Goal: Find specific page/section: Find specific page/section

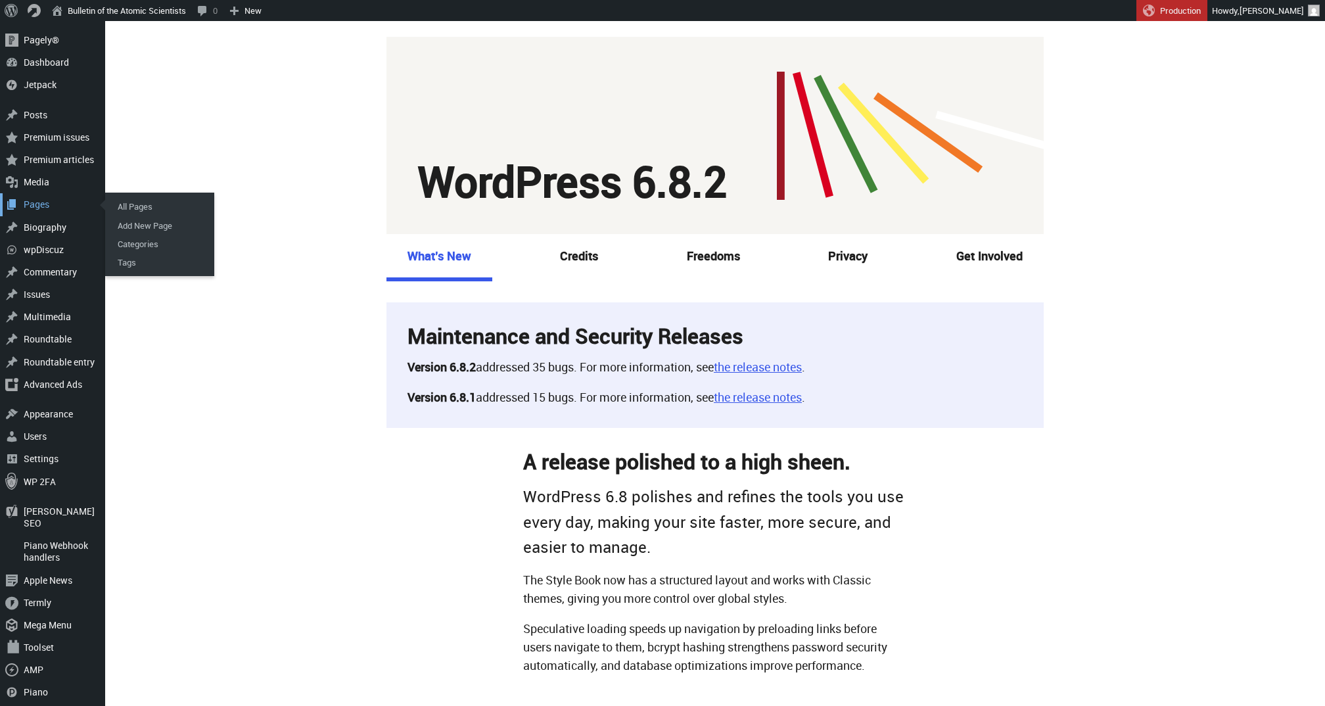
click at [39, 197] on div "Pages" at bounding box center [52, 204] width 105 height 22
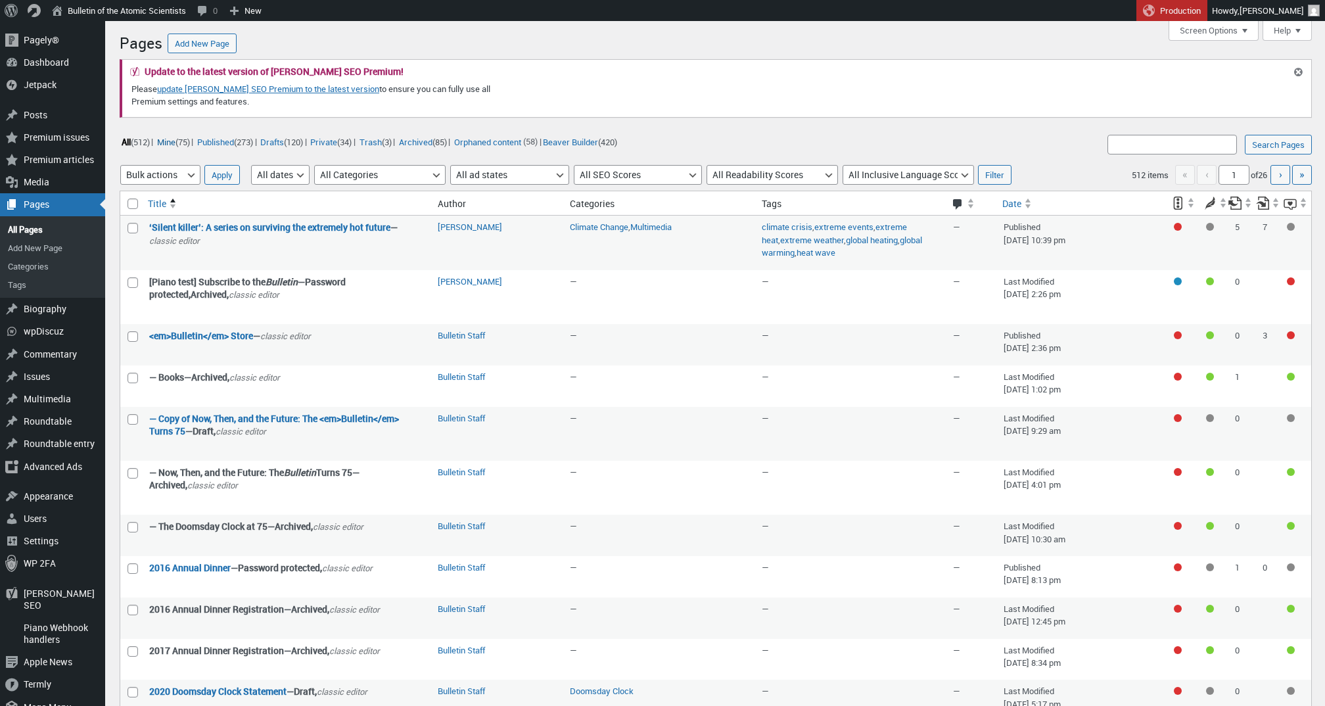
click at [182, 143] on link "Mine (75)" at bounding box center [173, 141] width 36 height 15
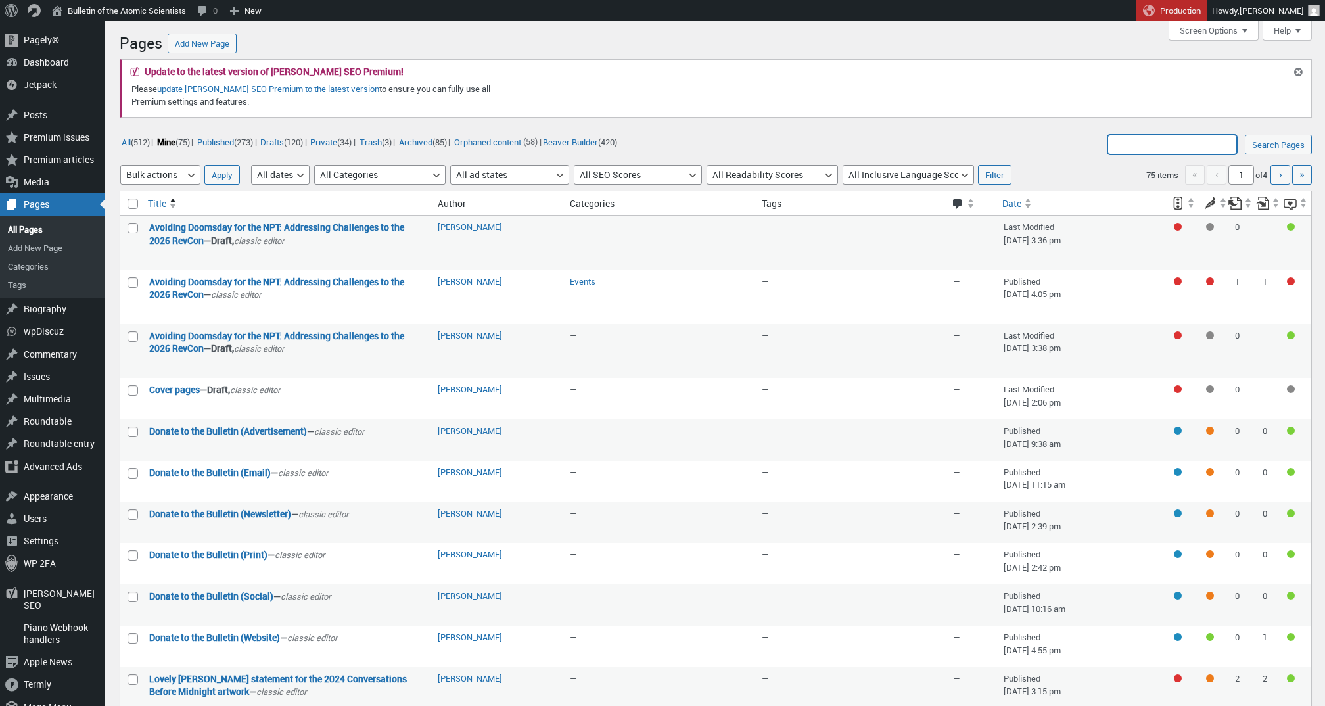
click at [1152, 148] on input "Search Pages:" at bounding box center [1173, 145] width 130 height 20
type input "Deep dives"
click at [1276, 145] on input "Search Pages" at bounding box center [1278, 145] width 67 height 20
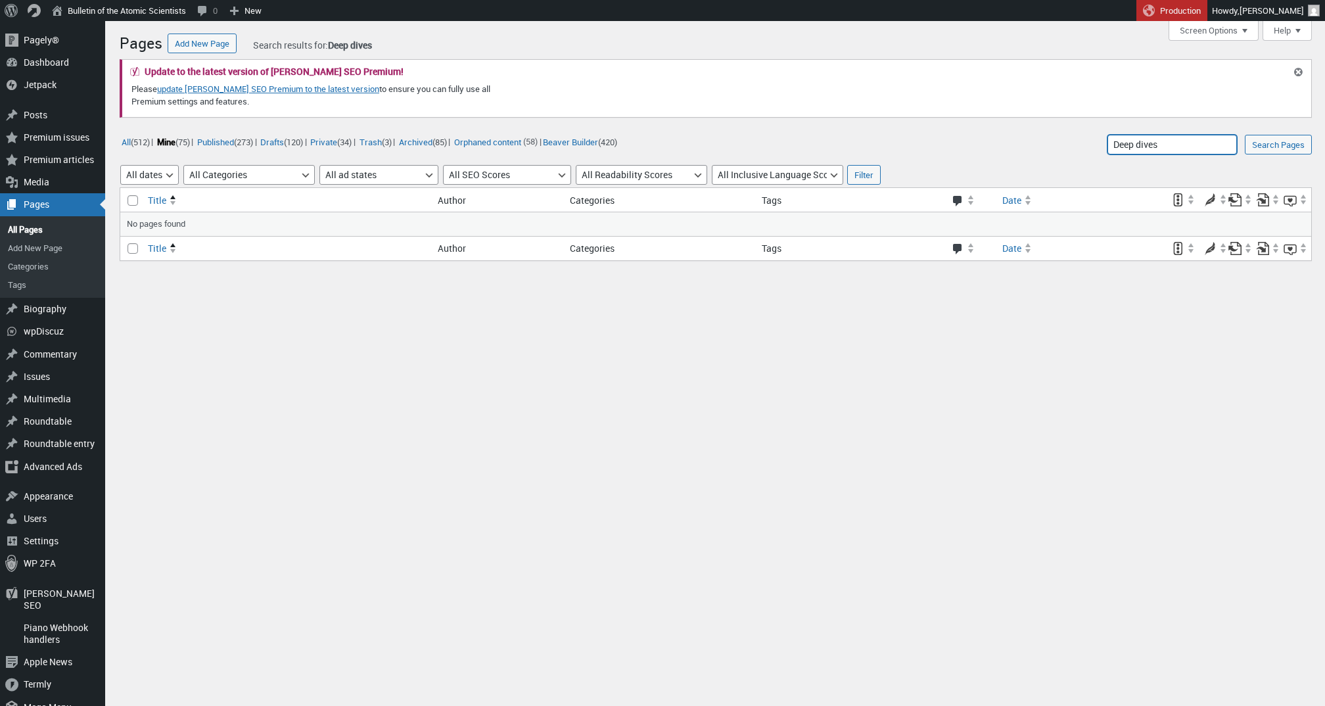
click at [1171, 150] on input "Deep dives" at bounding box center [1173, 145] width 130 height 20
type input "Deep dive"
click at [1276, 145] on input "Search Pages" at bounding box center [1278, 145] width 67 height 20
click at [1223, 145] on input "Deep dive" at bounding box center [1173, 145] width 130 height 20
click at [170, 139] on link "Mine (75)" at bounding box center [173, 141] width 36 height 15
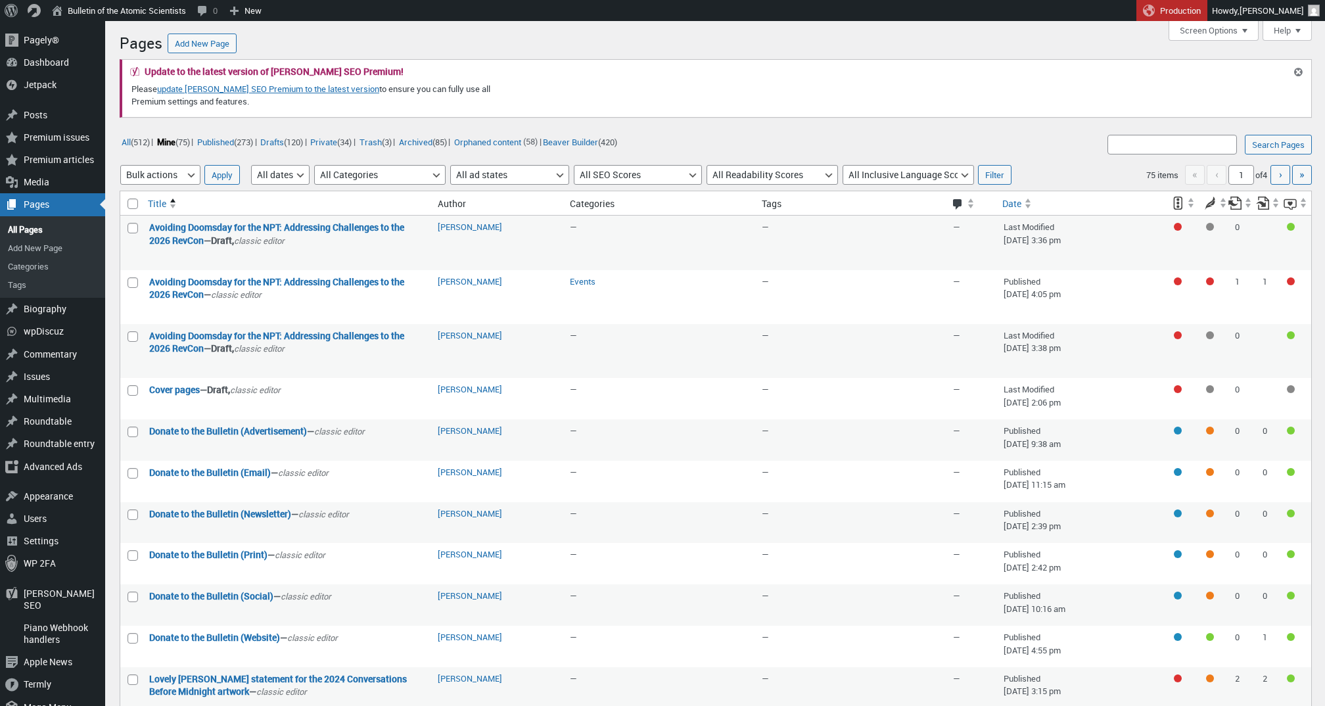
click at [1128, 131] on form "Search Pages: Search Pages Select bulk action Bulk actions Edit Move to Trash A…" at bounding box center [716, 643] width 1193 height 1030
click at [1129, 145] on input "Search Pages:" at bounding box center [1173, 145] width 130 height 20
type input "deep dive"
click at [874, 131] on form "Search Pages: deep dive Search Pages Select bulk action Bulk actions Edit Move …" at bounding box center [716, 643] width 1193 height 1030
click at [1260, 154] on input "Search Pages" at bounding box center [1278, 145] width 67 height 20
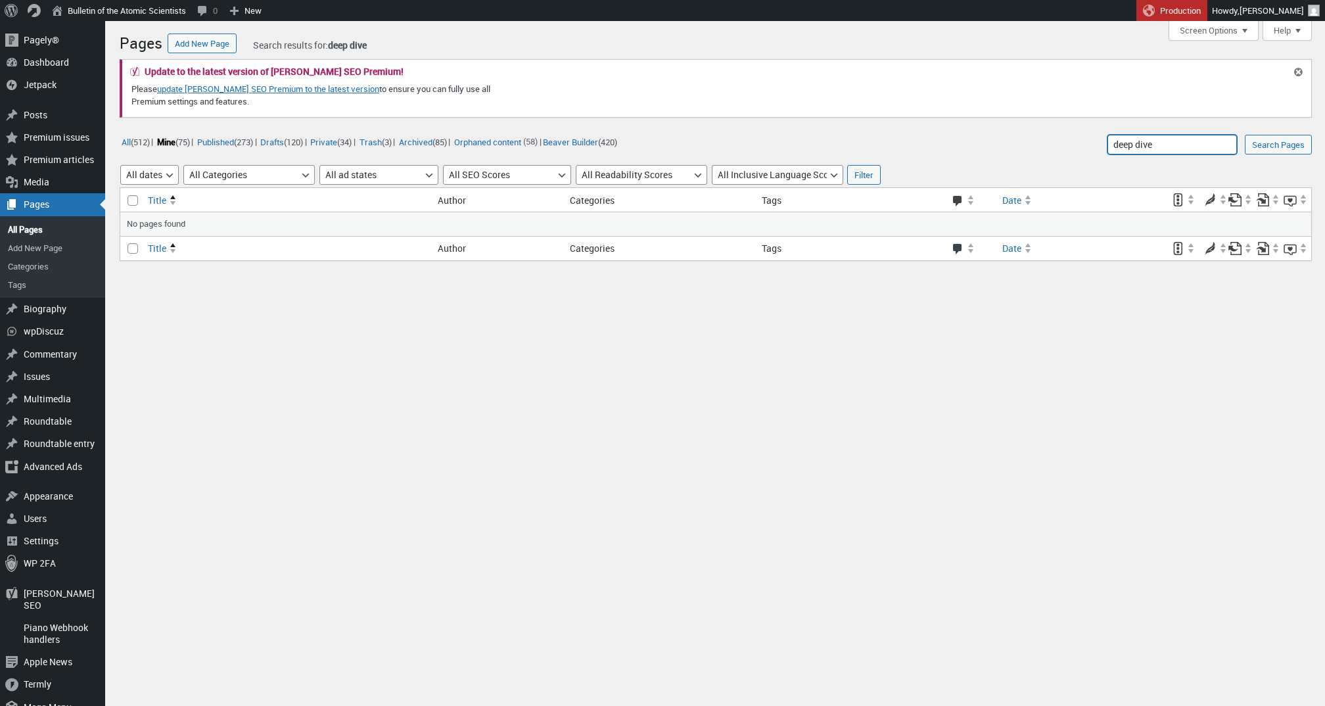
click at [1166, 148] on input "deep dive" at bounding box center [1173, 145] width 130 height 20
type input "t"
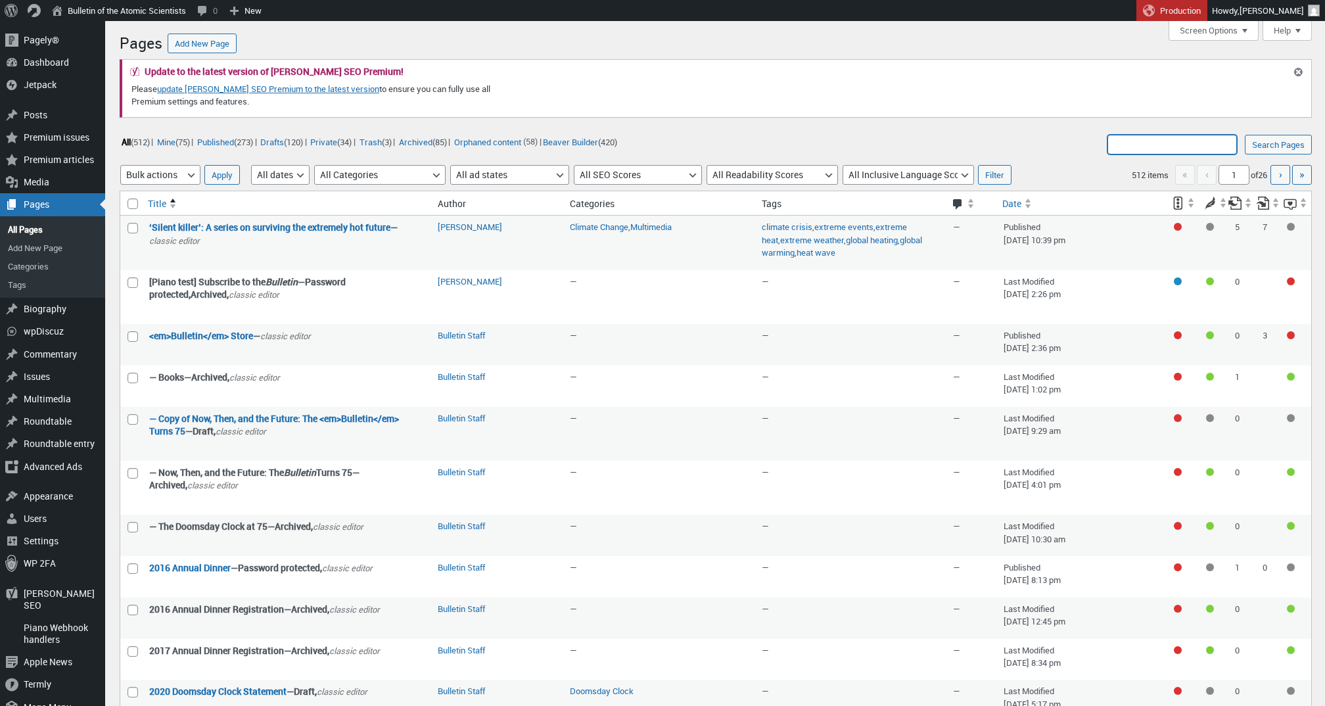
click at [1143, 145] on input "Search Pages:" at bounding box center [1173, 145] width 130 height 20
type input "topic deep dives"
click at [1276, 145] on input "Search Pages" at bounding box center [1278, 145] width 67 height 20
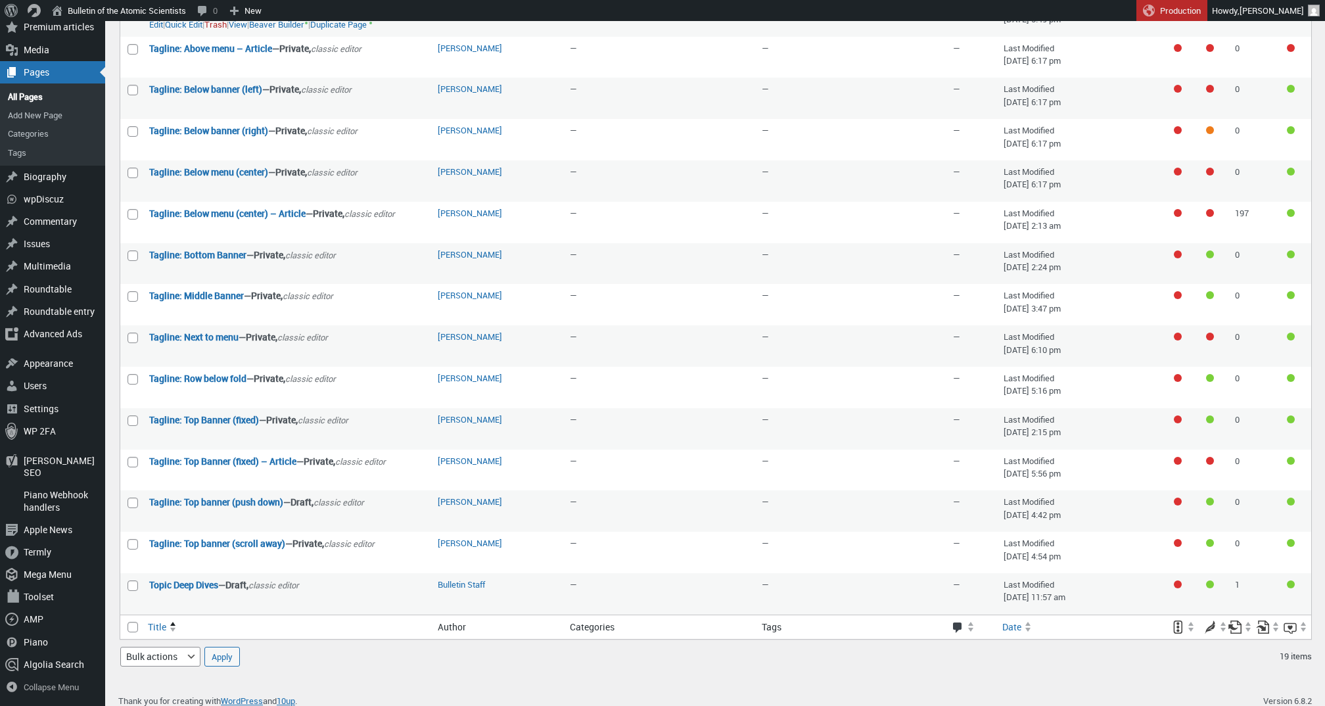
scroll to position [384, 0]
